Goal: Transaction & Acquisition: Subscribe to service/newsletter

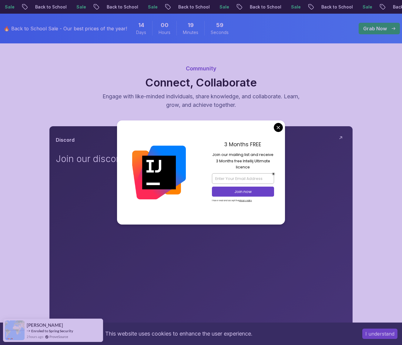
scroll to position [36, 0]
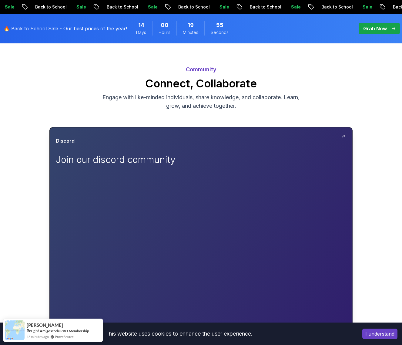
scroll to position [0, 0]
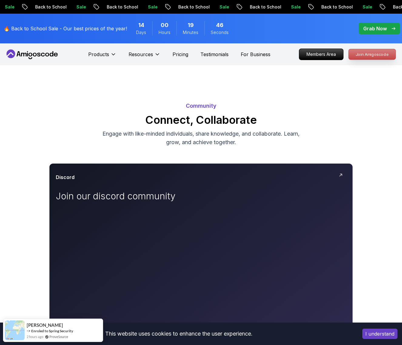
click at [366, 56] on p "Join Amigoscode" at bounding box center [371, 54] width 47 height 10
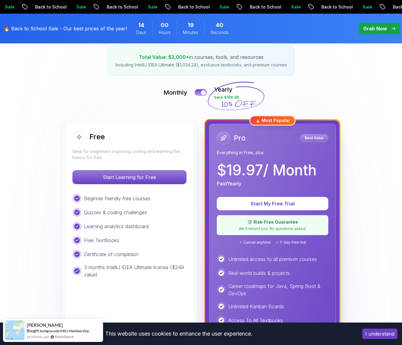
scroll to position [109, 0]
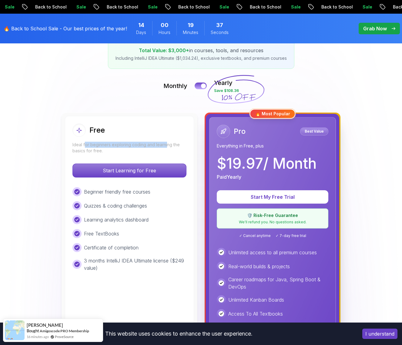
drag, startPoint x: 85, startPoint y: 145, endPoint x: 166, endPoint y: 145, distance: 80.9
click at [166, 145] on p "Ideal for beginners exploring coding and learning the basics for free." at bounding box center [129, 148] width 114 height 12
click at [182, 145] on p "Ideal for beginners exploring coding and learning the basics for free." at bounding box center [129, 148] width 114 height 12
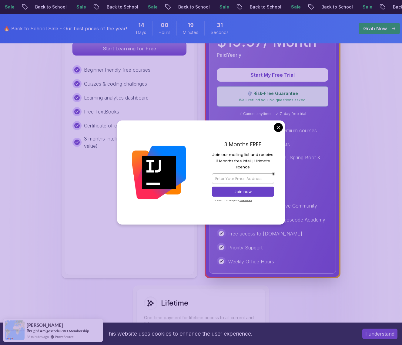
scroll to position [218, 0]
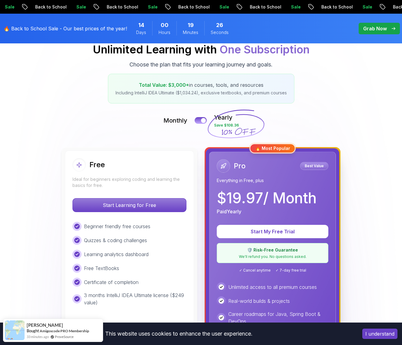
scroll to position [109, 0]
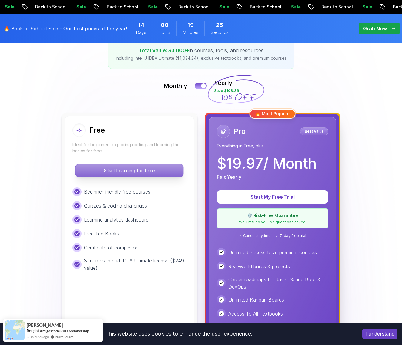
click at [101, 174] on p "Start Learning for Free" at bounding box center [129, 170] width 108 height 13
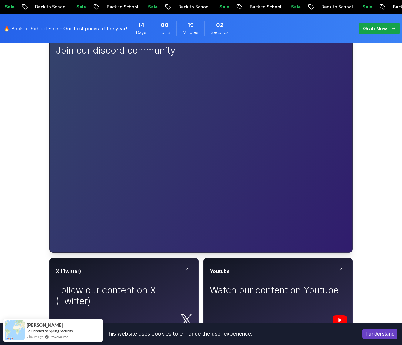
scroll to position [109, 0]
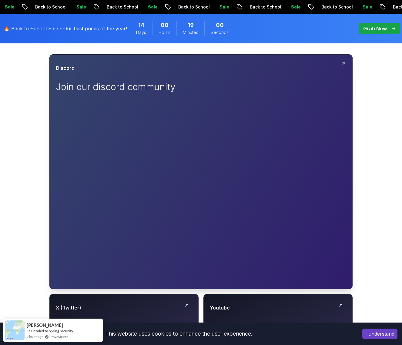
click at [110, 88] on p "Join our discord community" at bounding box center [124, 86] width 136 height 11
click at [343, 65] on icon at bounding box center [343, 63] width 5 height 5
